Goal: Transaction & Acquisition: Purchase product/service

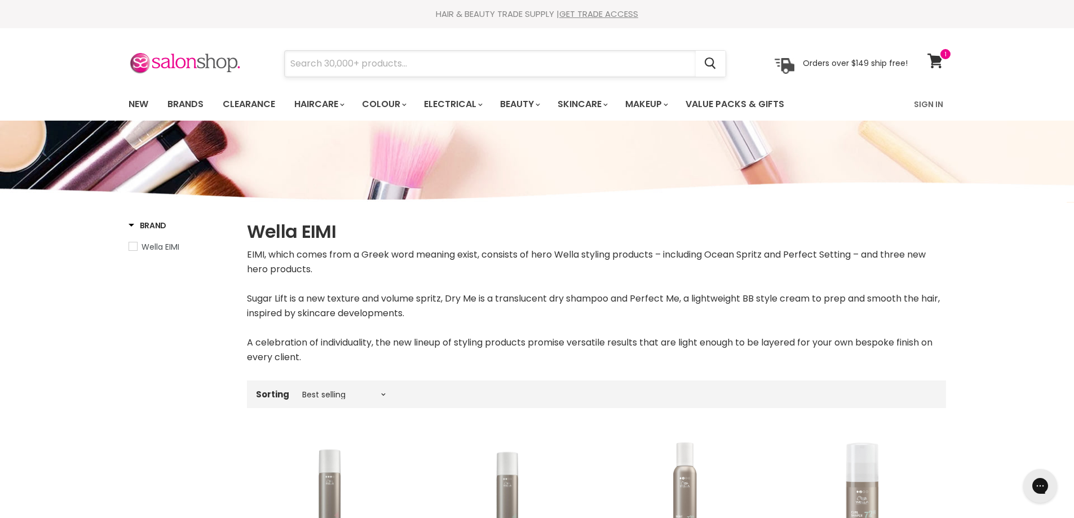
click at [316, 68] on input "Search" at bounding box center [490, 64] width 411 height 26
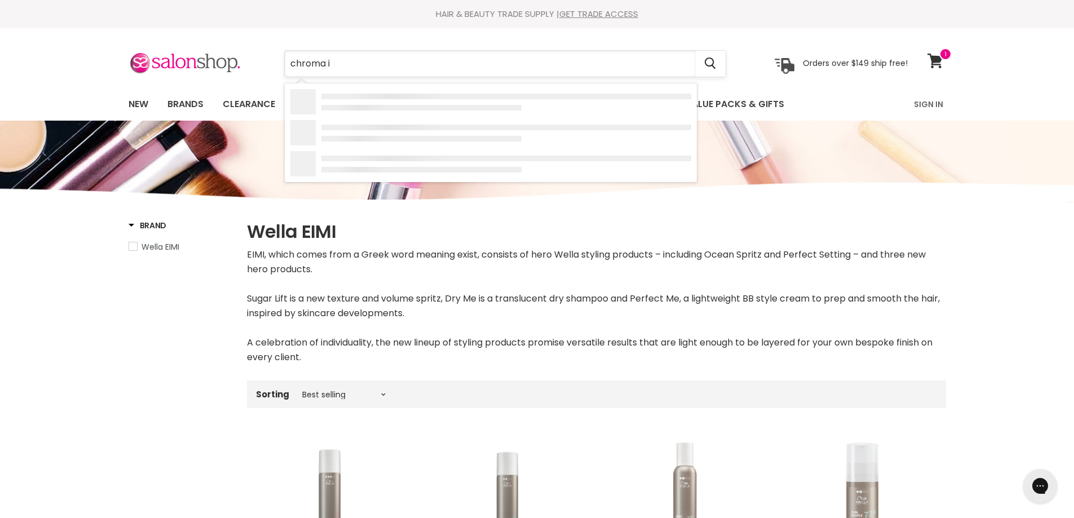
type input "chroma id"
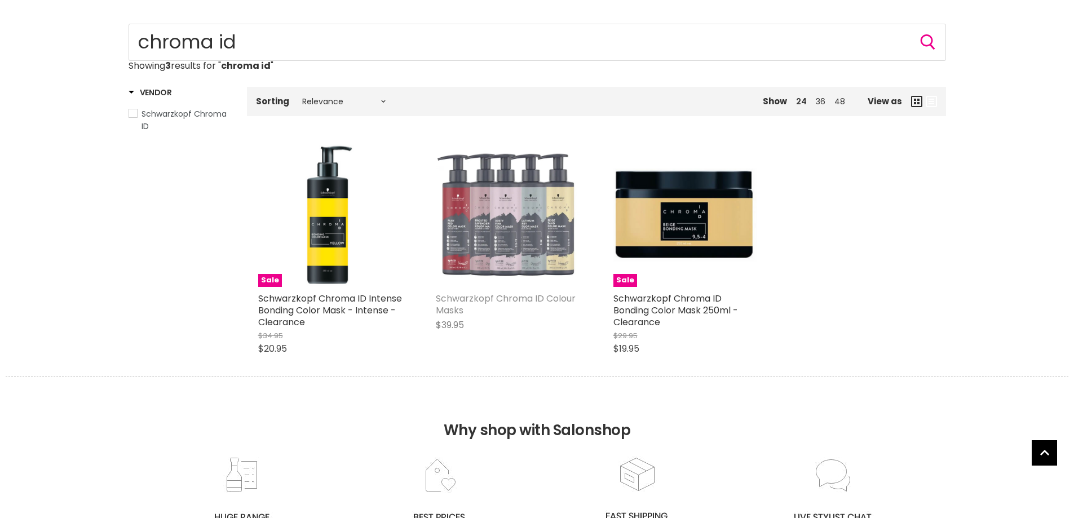
scroll to position [113, 0]
click at [495, 299] on link "Schwarzkopf Chroma ID Colour Masks" at bounding box center [506, 304] width 140 height 25
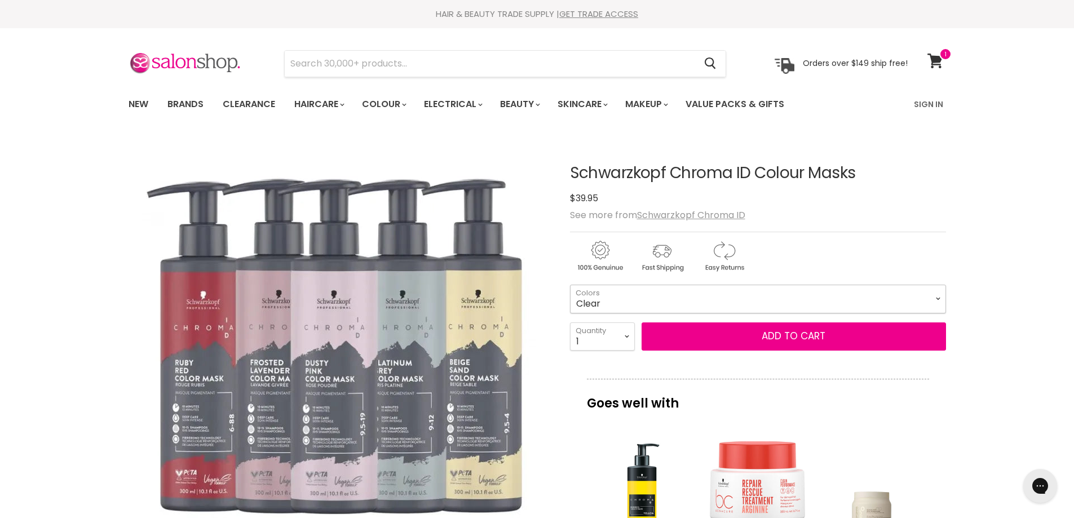
click at [936, 300] on select "Clear Dusty Pink 9.5-19 Pear Silver 95-1 Glazed Caramel 8-46 Platinum Grey 9-12…" at bounding box center [758, 299] width 376 height 28
click at [940, 297] on select "Clear Dusty Pink 9.5-19 Pear Silver 95-1 Glazed Caramel 8-46 Platinum Grey 9-12…" at bounding box center [758, 299] width 376 height 28
click at [939, 299] on select "Clear Dusty Pink 9.5-19 Pear Silver 95-1 Glazed Caramel 8-46 Platinum Grey 9-12…" at bounding box center [758, 299] width 376 height 28
click at [341, 63] on input "Search" at bounding box center [490, 64] width 411 height 26
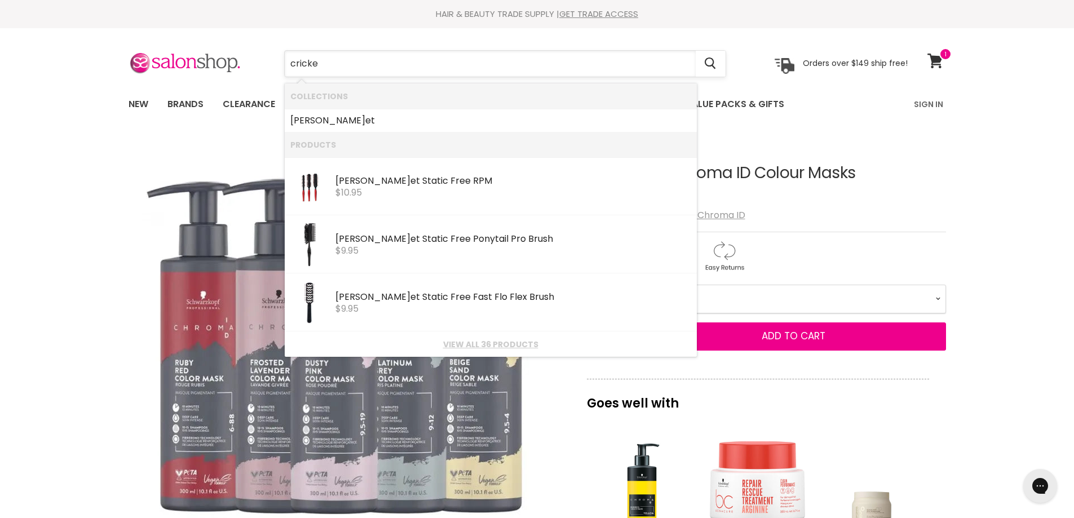
type input "cricket"
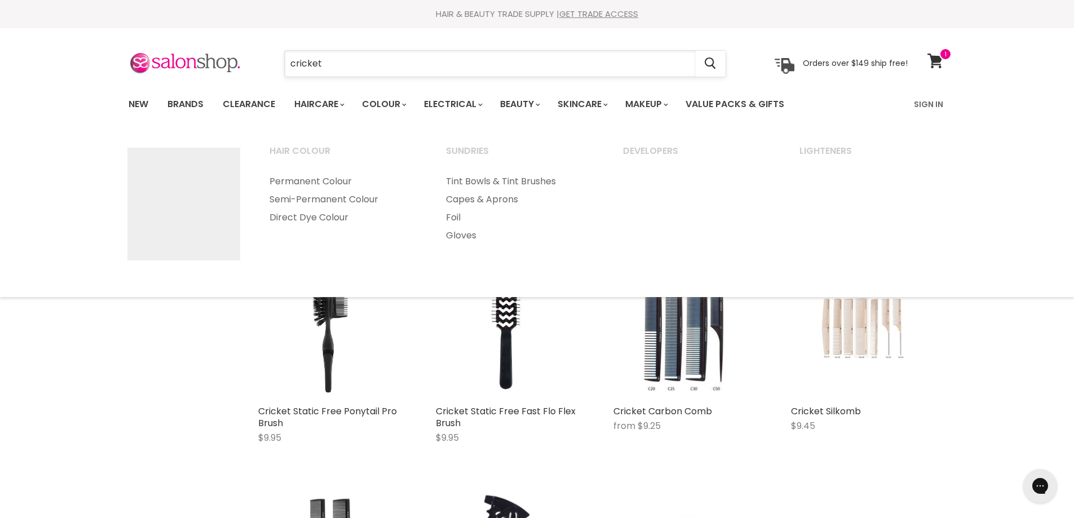
click at [333, 56] on input "cricket" at bounding box center [490, 64] width 411 height 26
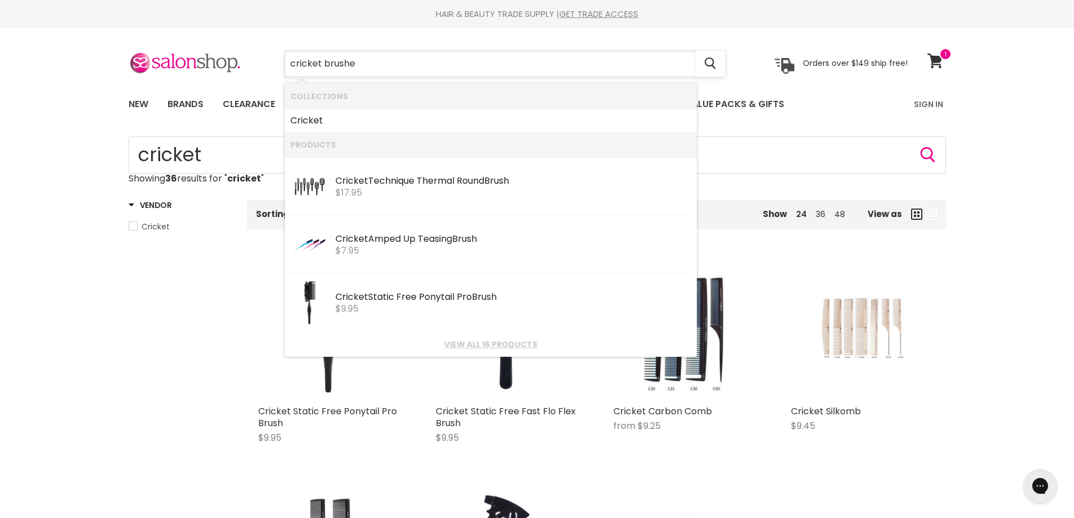
type input "cricket brushes"
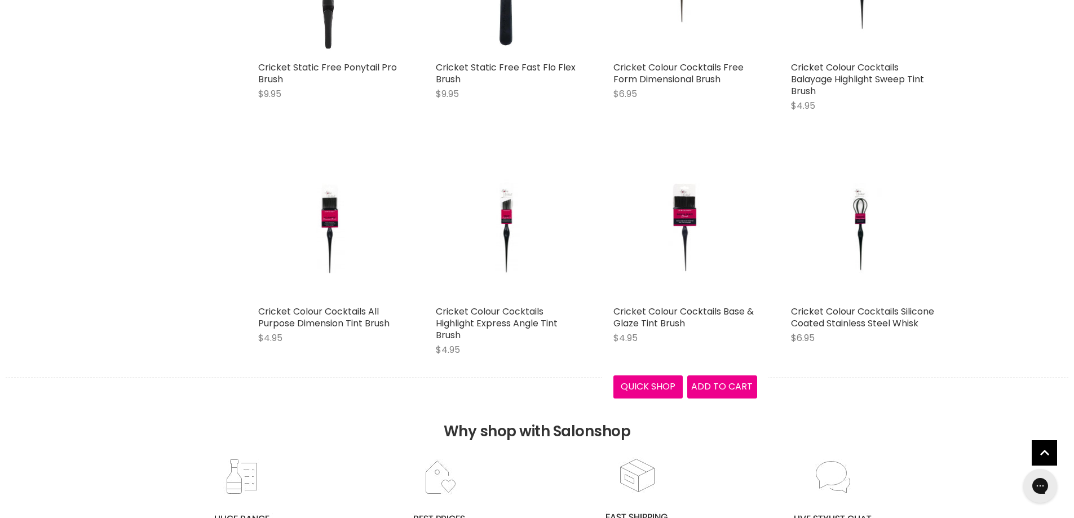
scroll to position [733, 0]
